Goal: Transaction & Acquisition: Purchase product/service

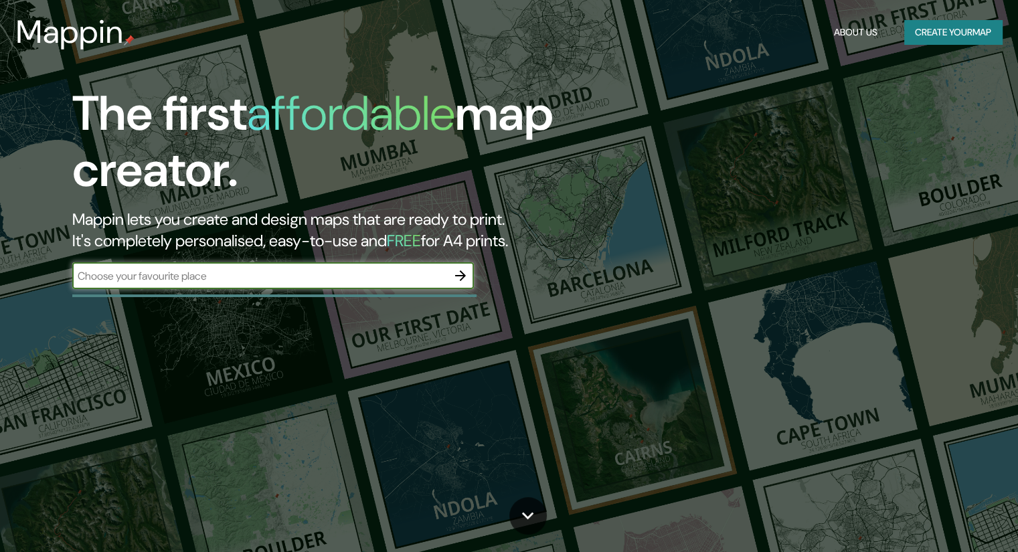
click at [279, 278] on input "text" at bounding box center [259, 276] width 375 height 15
type input "[GEOGRAPHIC_DATA]"
click at [461, 276] on icon "button" at bounding box center [460, 276] width 11 height 11
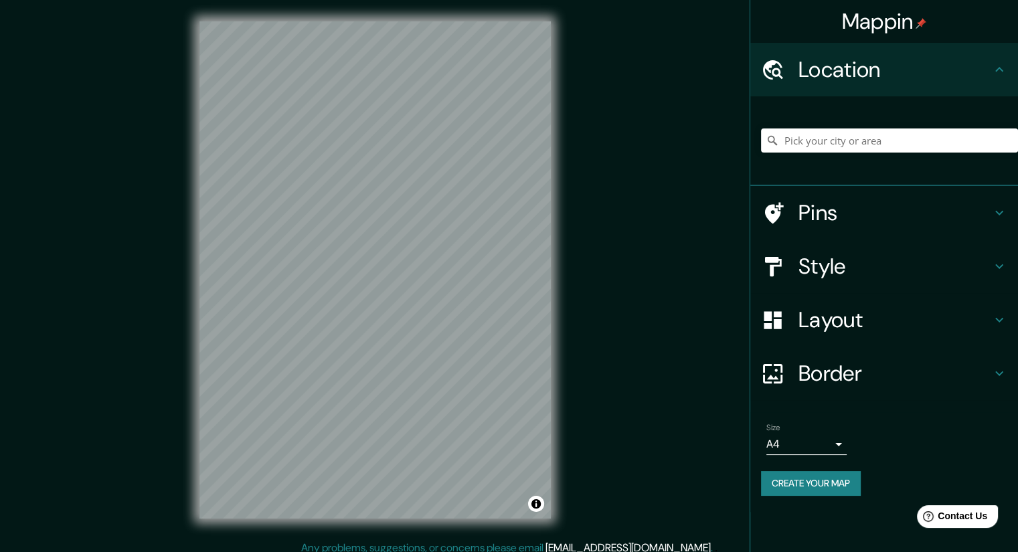
click at [862, 262] on h4 "Style" at bounding box center [895, 266] width 193 height 27
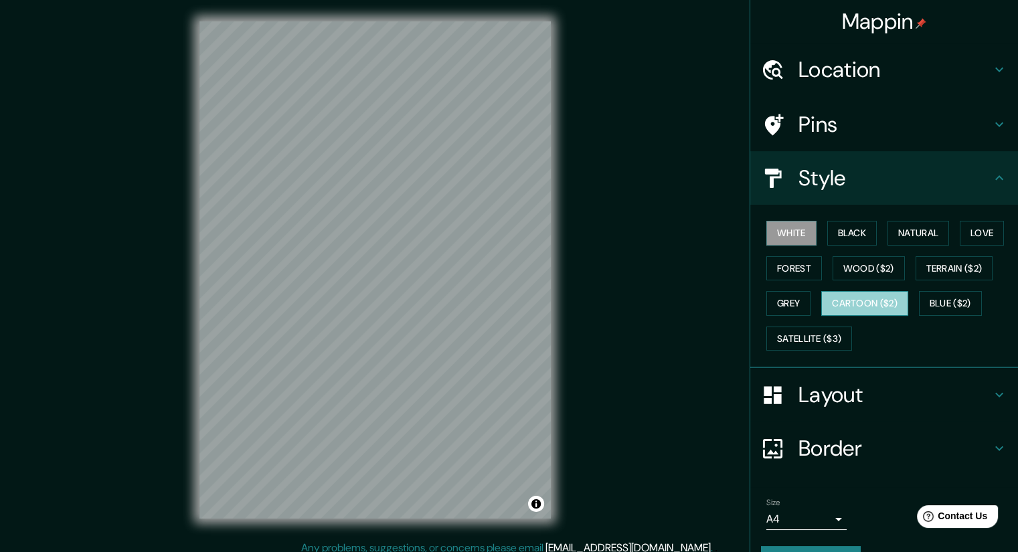
click at [875, 303] on button "Cartoon ($2)" at bounding box center [865, 303] width 87 height 25
click at [940, 299] on button "Blue ($2)" at bounding box center [950, 303] width 63 height 25
click at [850, 333] on div "White Black Natural Love Forest Wood ($2) Terrain ($2) Grey Cartoon ($2) Blue (…" at bounding box center [889, 286] width 257 height 141
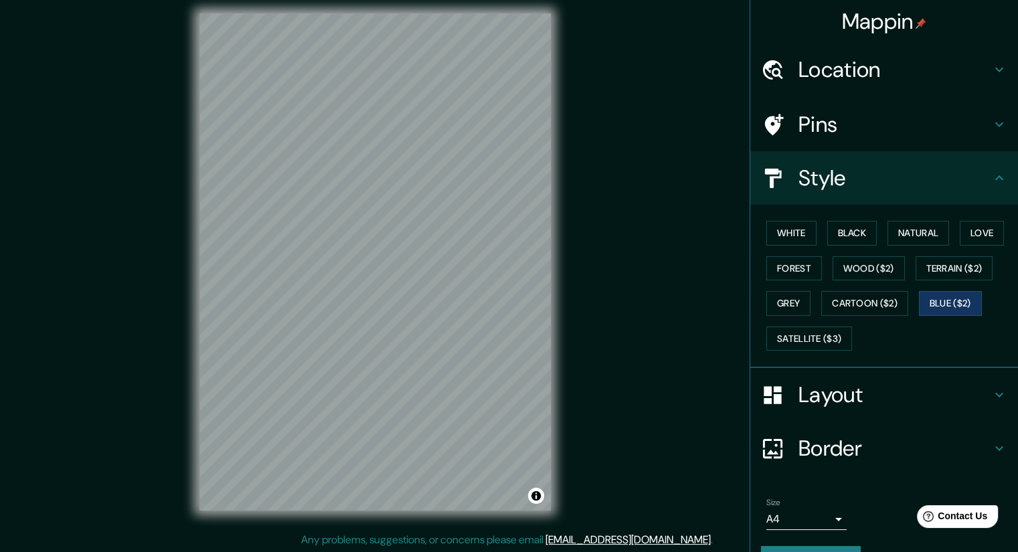
scroll to position [9, 0]
click at [841, 336] on button "Satellite ($3)" at bounding box center [810, 339] width 86 height 25
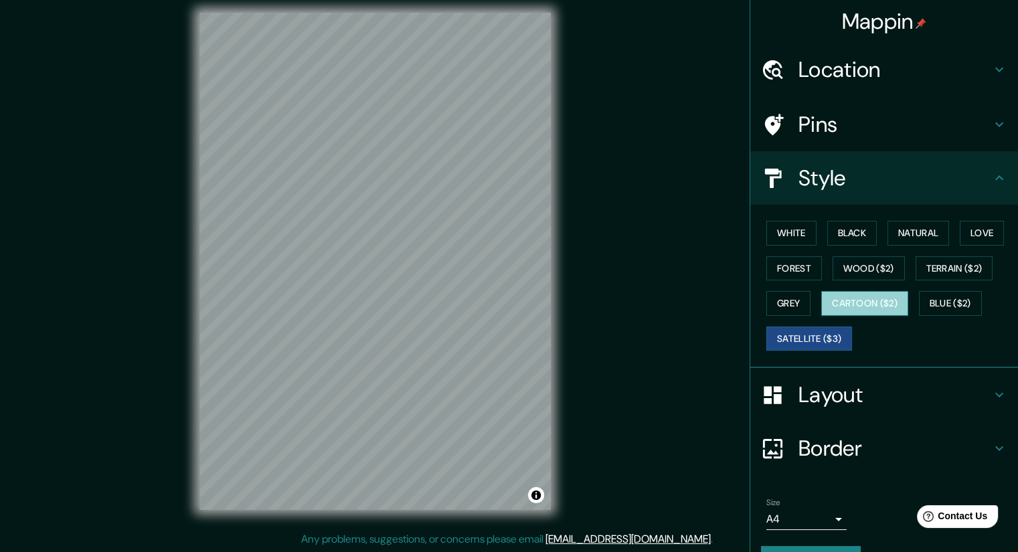
click at [874, 307] on button "Cartoon ($2)" at bounding box center [865, 303] width 87 height 25
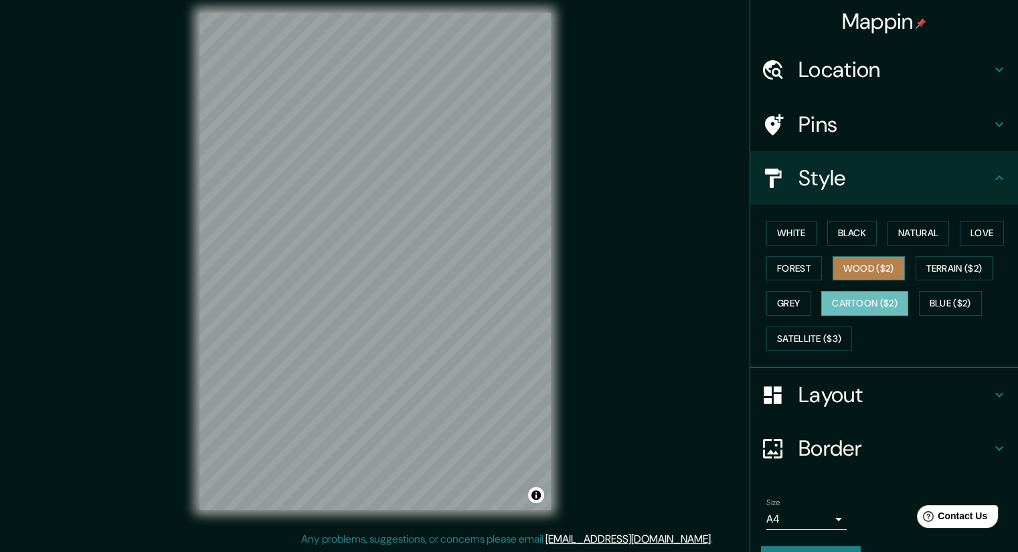
click at [847, 270] on button "Wood ($2)" at bounding box center [869, 268] width 72 height 25
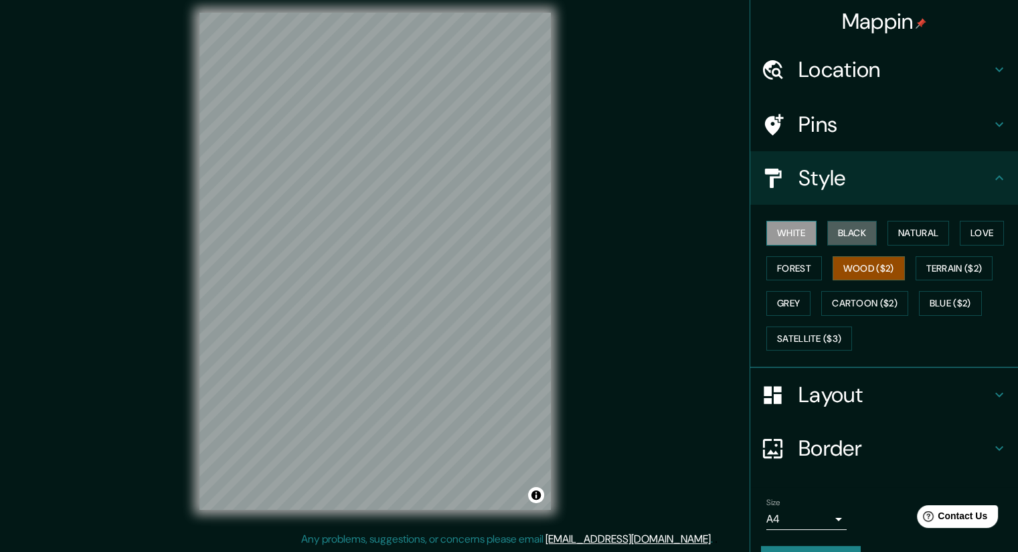
drag, startPoint x: 838, startPoint y: 239, endPoint x: 791, endPoint y: 240, distance: 46.9
click at [837, 239] on button "Black" at bounding box center [853, 233] width 50 height 25
click at [788, 236] on button "White" at bounding box center [792, 233] width 50 height 25
